Goal: Task Accomplishment & Management: Use online tool/utility

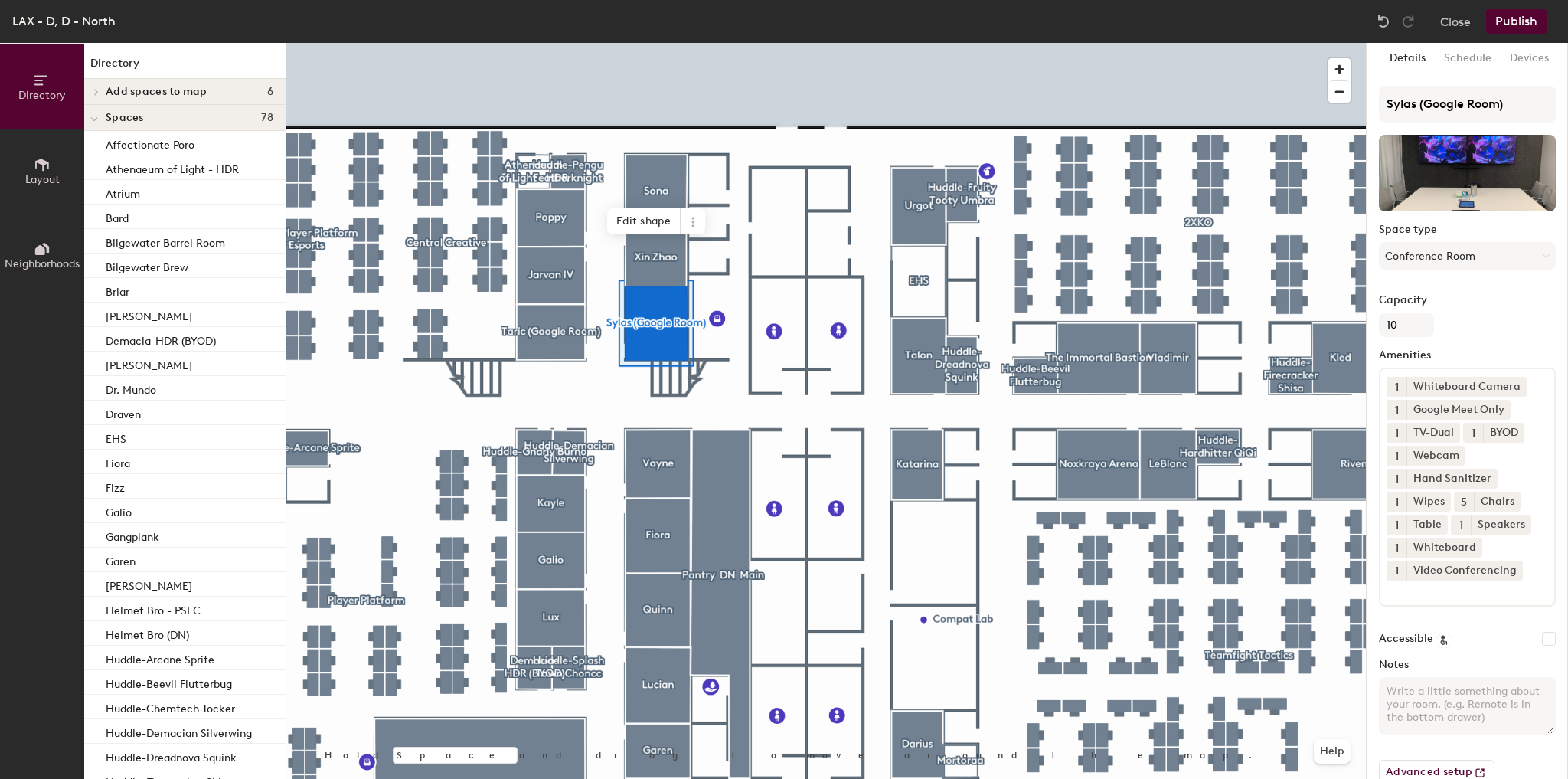
scroll to position [30, 0]
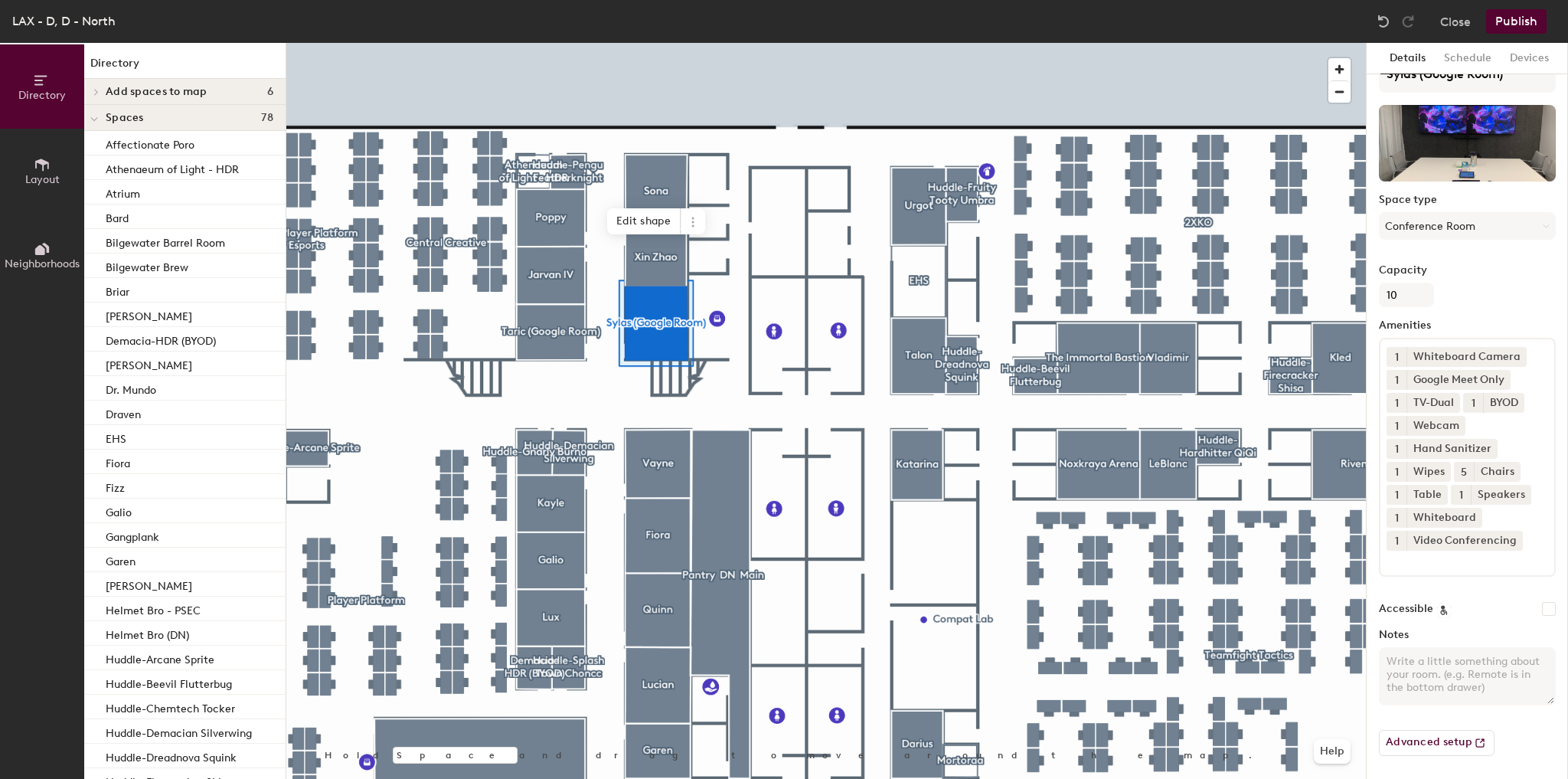
click at [1461, 469] on span "5" at bounding box center [1464, 472] width 6 height 16
click at [1489, 464] on div "Chairs" at bounding box center [1497, 472] width 47 height 20
click at [1487, 470] on div "Chairs" at bounding box center [1497, 472] width 47 height 20
click at [1470, 469] on button "5" at bounding box center [1464, 472] width 20 height 20
click at [1469, 469] on button "5" at bounding box center [1464, 472] width 20 height 20
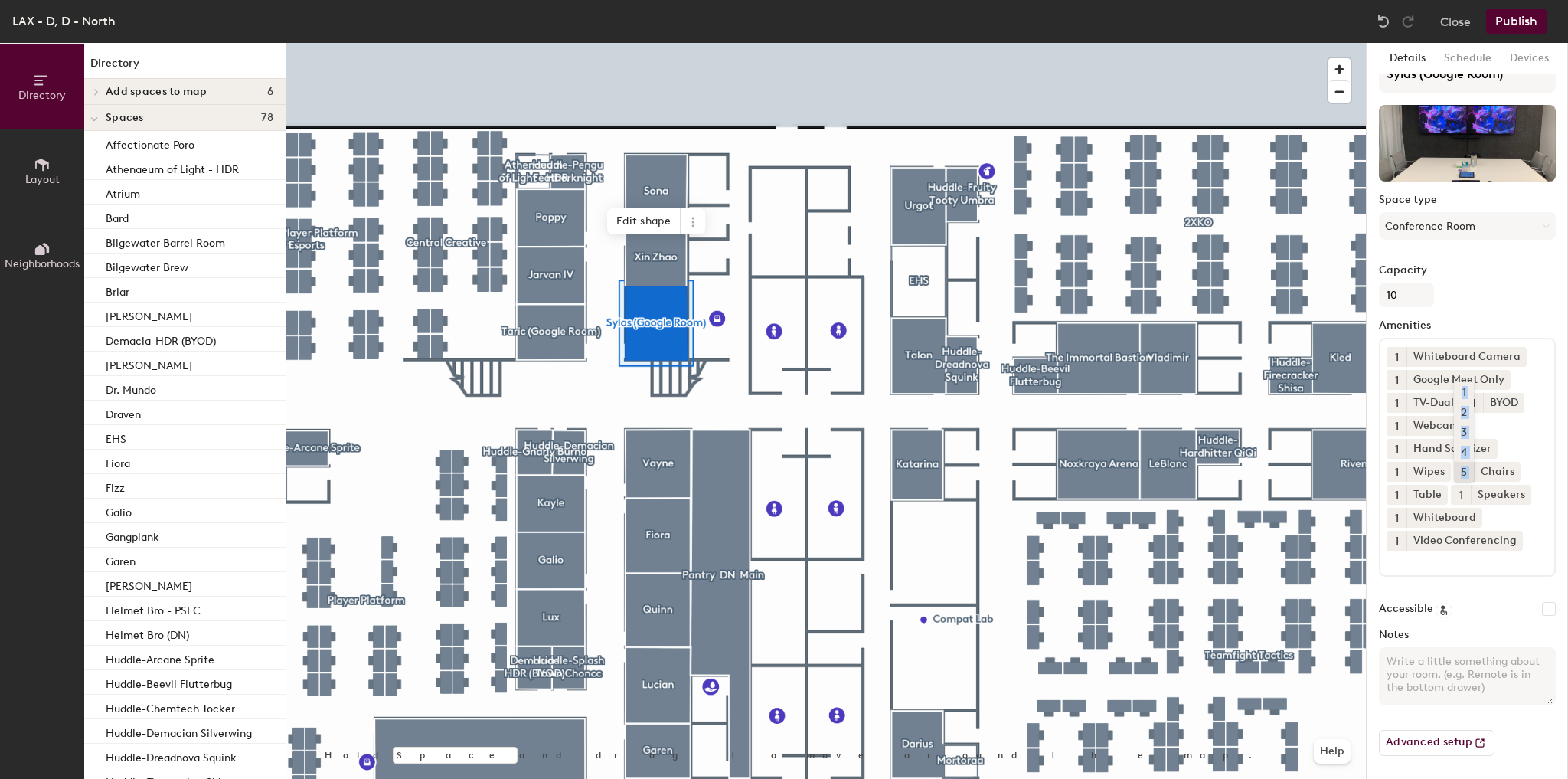
scroll to position [0, 0]
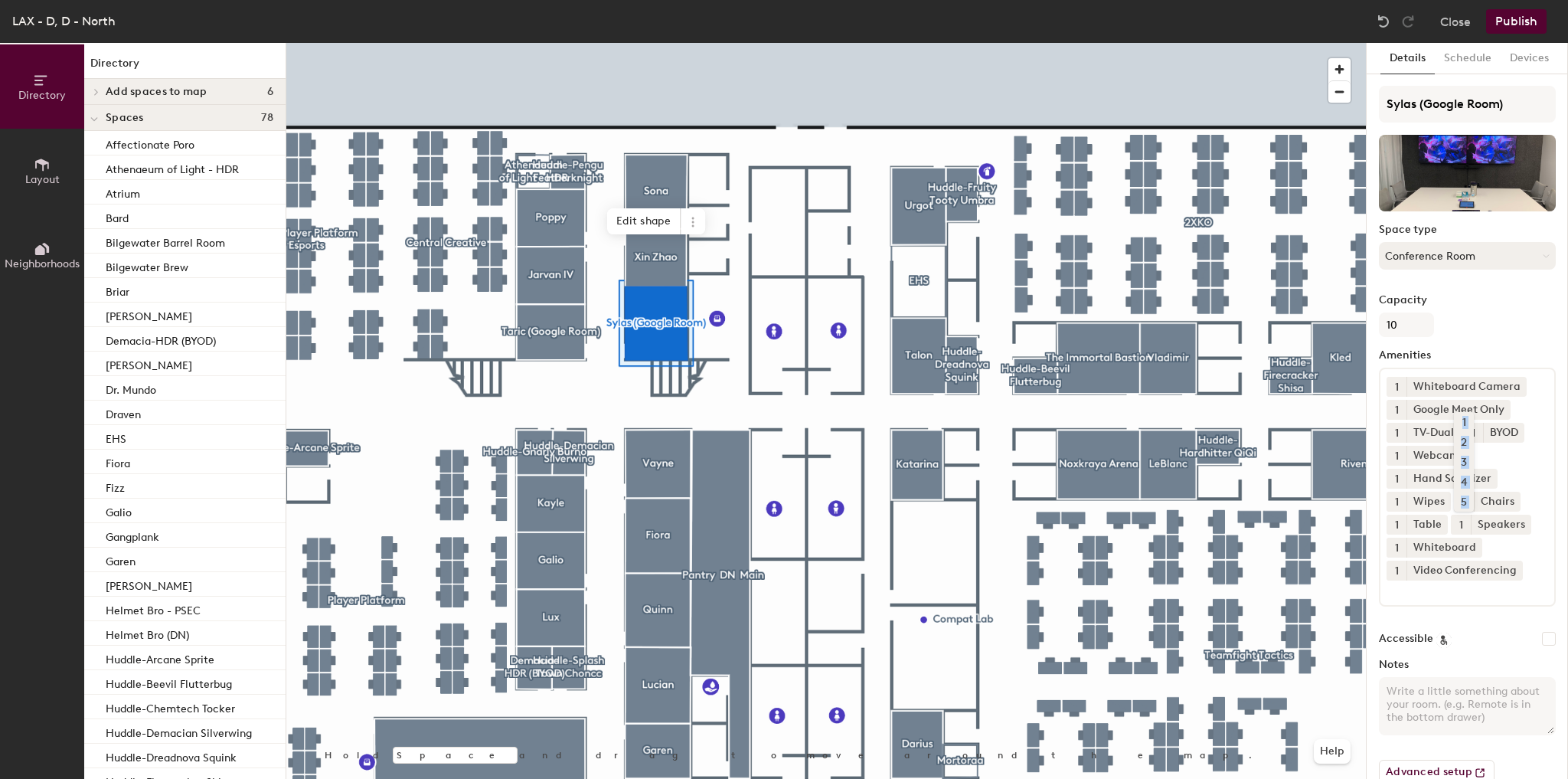
click at [1437, 265] on button "Conference Room" at bounding box center [1468, 255] width 177 height 27
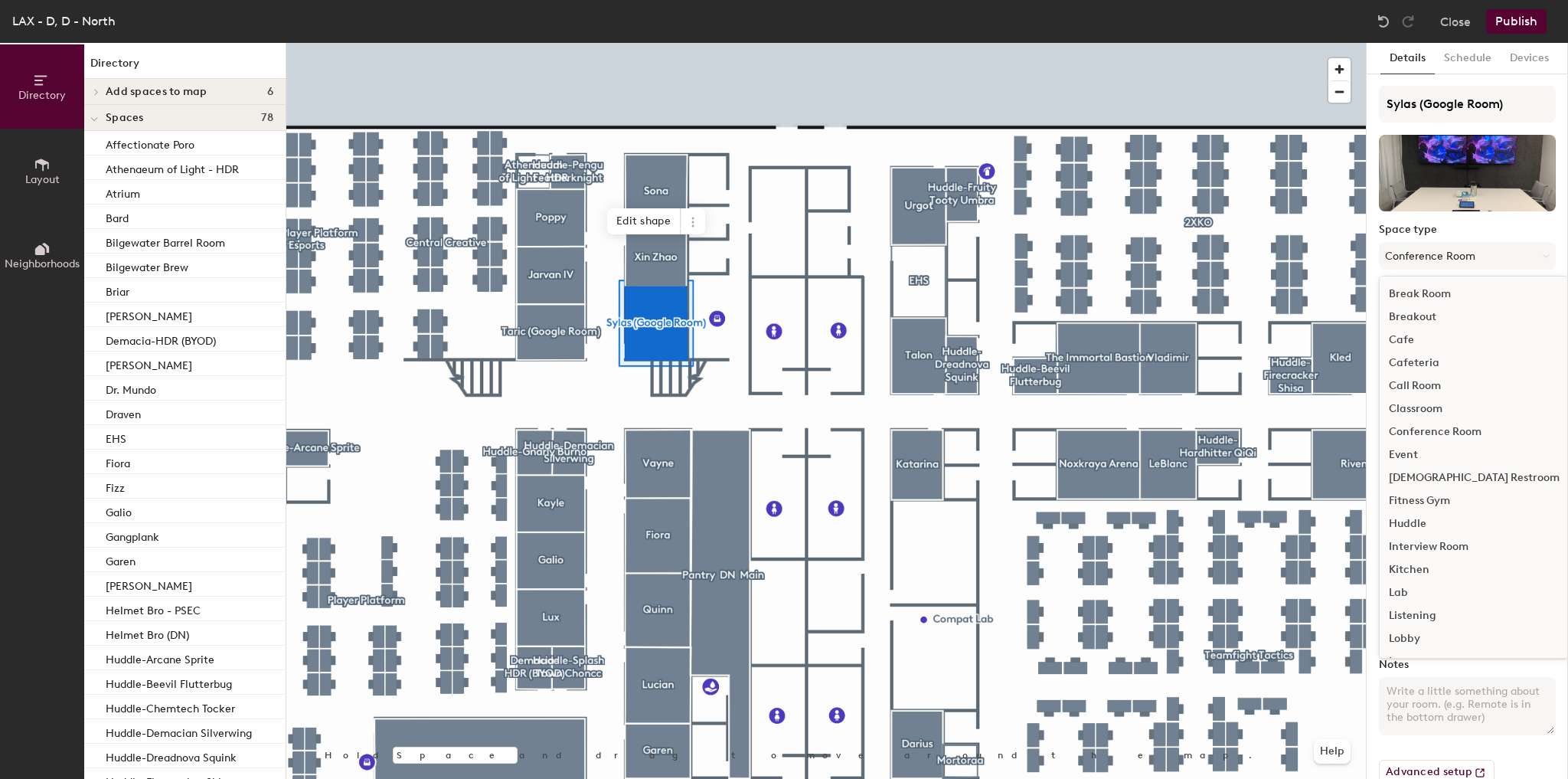
click at [1464, 224] on label "Space type" at bounding box center [1468, 230] width 177 height 12
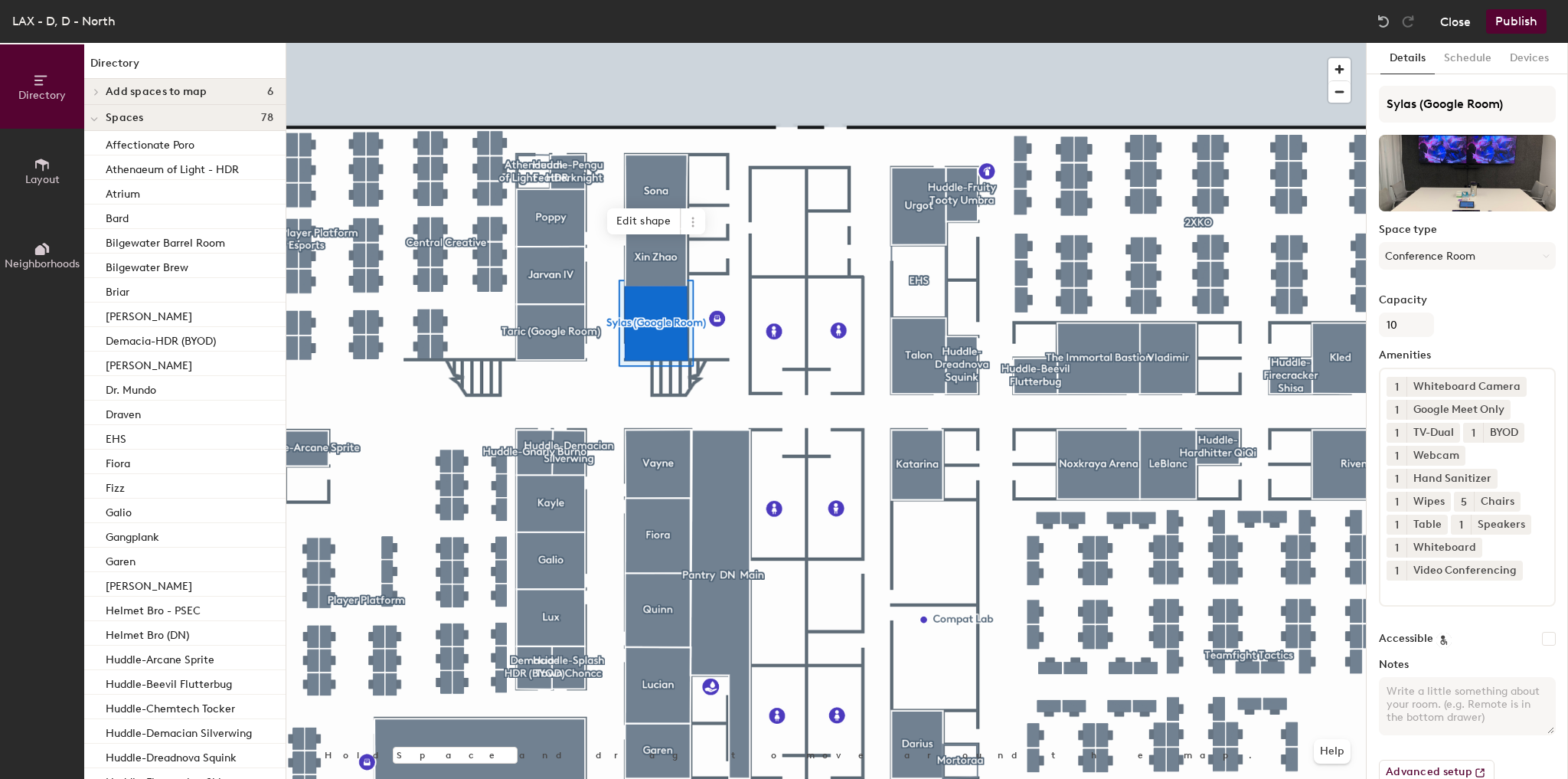
click at [1449, 19] on button "Close" at bounding box center [1456, 21] width 31 height 25
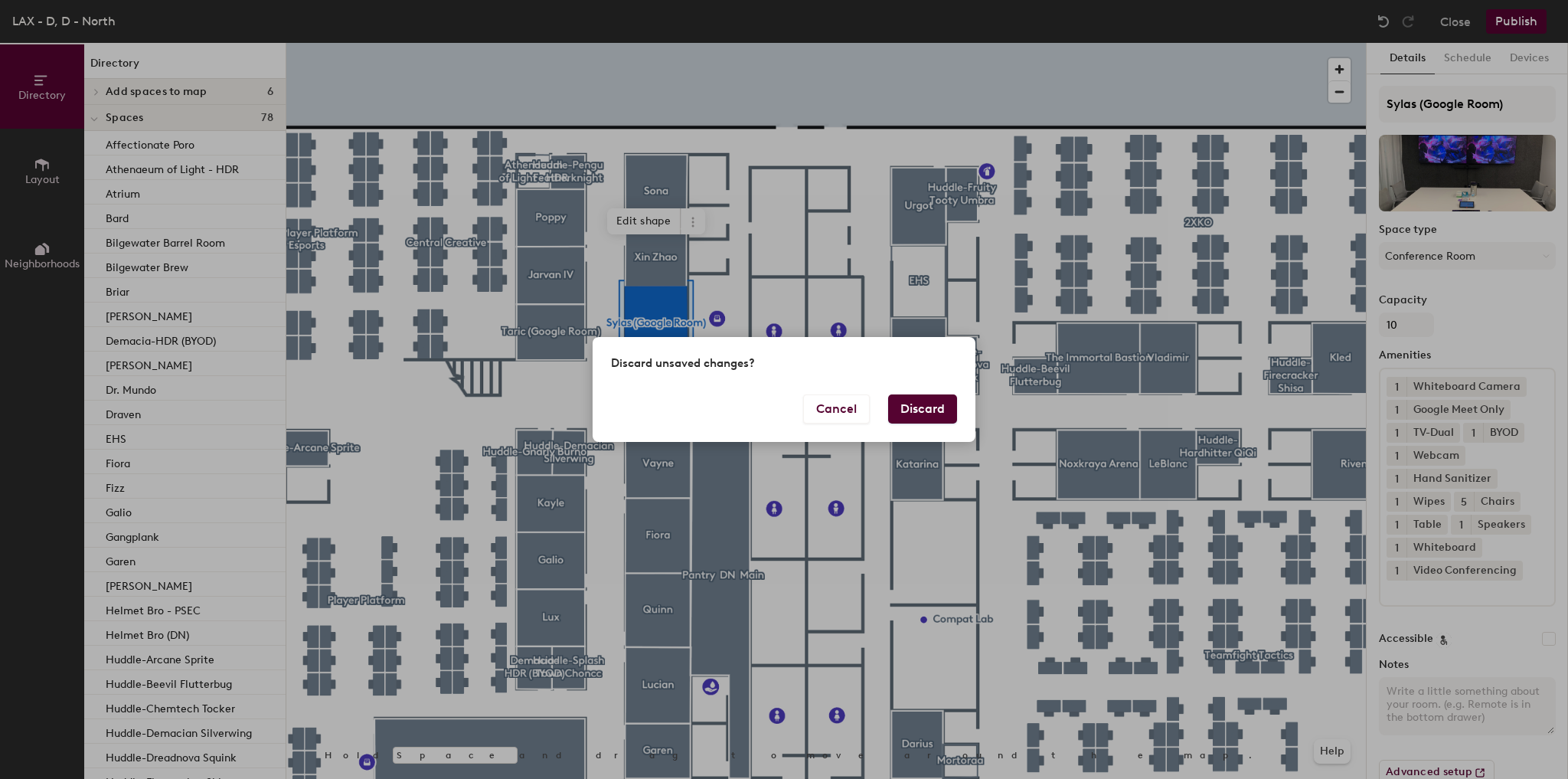
click at [941, 416] on button "Discard" at bounding box center [923, 409] width 69 height 29
